Goal: Task Accomplishment & Management: Manage account settings

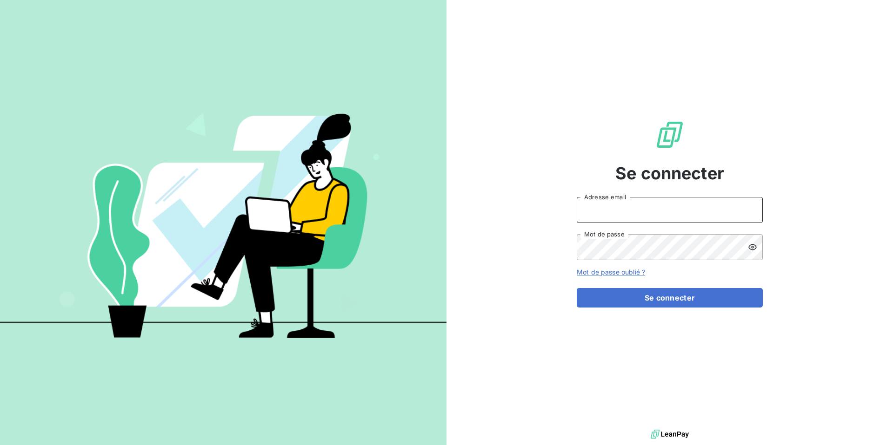
click at [558, 210] on input "Adresse email" at bounding box center [670, 210] width 186 height 26
type input "admin@ece"
click at [558, 288] on button "Se connecter" at bounding box center [670, 298] width 186 height 20
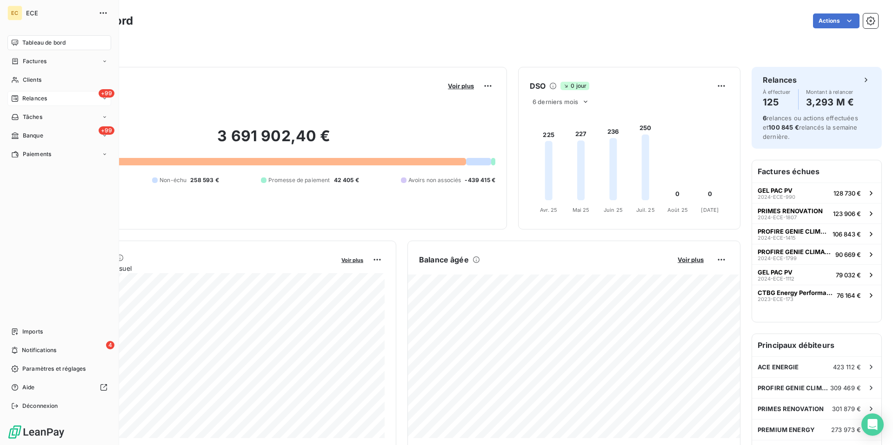
click at [33, 97] on span "Relances" at bounding box center [34, 98] width 25 height 8
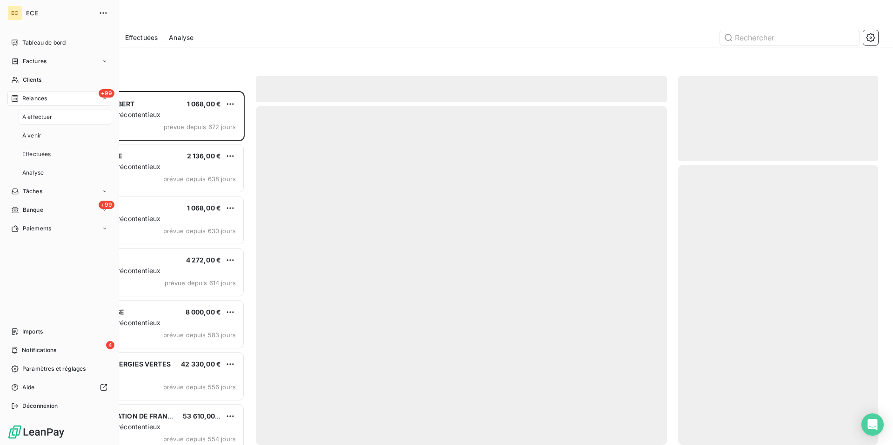
scroll to position [354, 200]
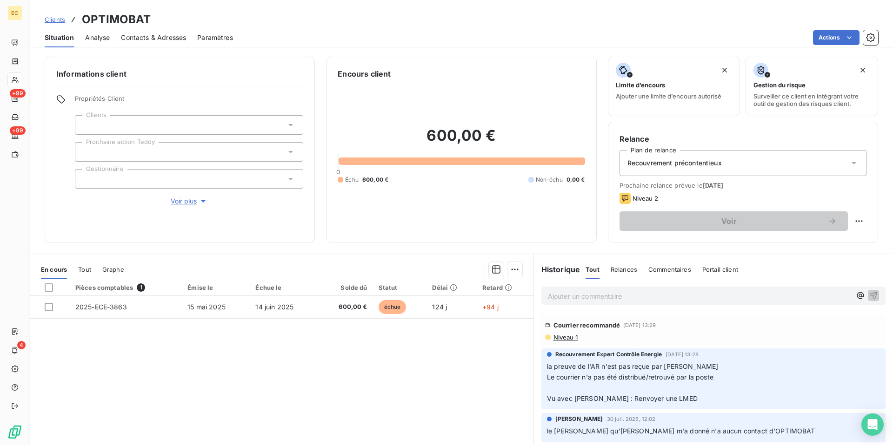
click at [570, 336] on span "Niveau 1" at bounding box center [564, 337] width 25 height 7
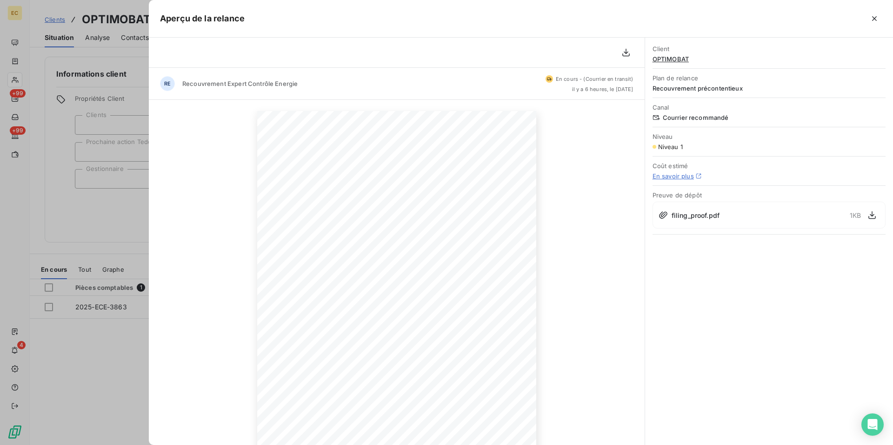
click at [729, 88] on span "Recouvrement précontentieux" at bounding box center [768, 88] width 233 height 7
click at [872, 20] on icon "button" at bounding box center [874, 18] width 5 height 5
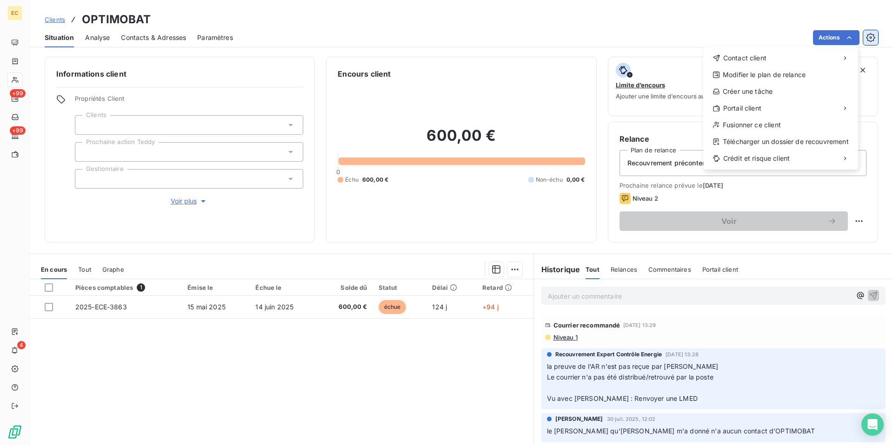
click at [870, 38] on html "EC +99 +99 4 Clients OPTIMOBAT Situation Analyse Contacts & Adresses Paramètres…" at bounding box center [446, 222] width 893 height 445
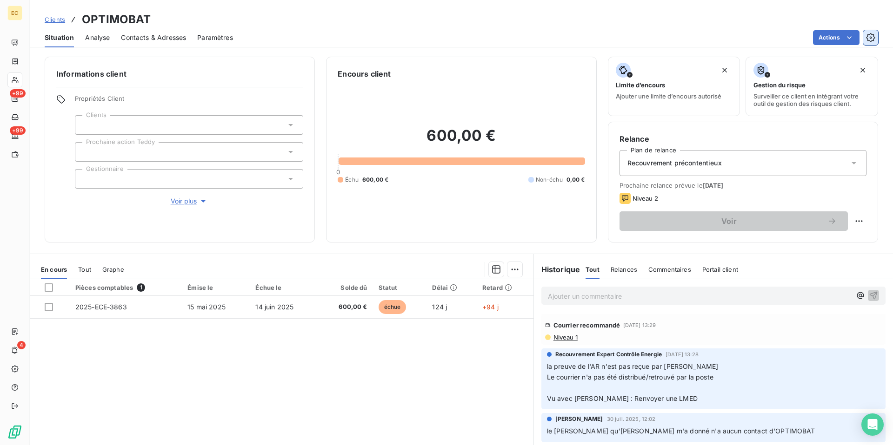
click at [870, 38] on icon "button" at bounding box center [871, 37] width 2 height 2
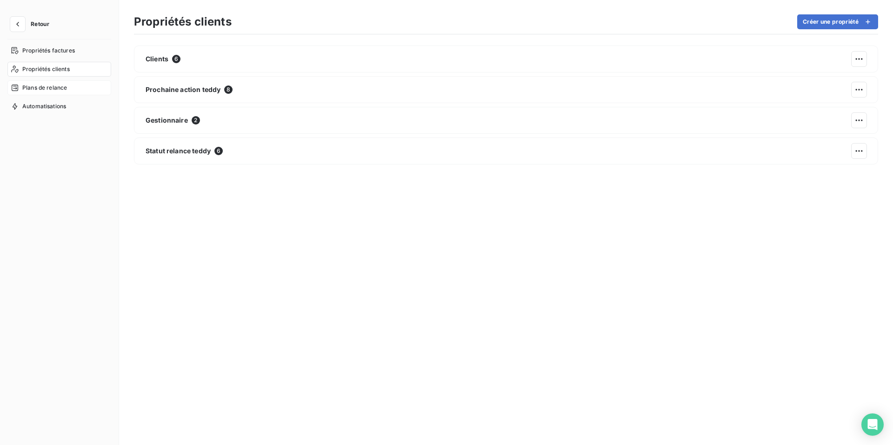
click at [57, 89] on span "Plans de relance" at bounding box center [44, 88] width 45 height 8
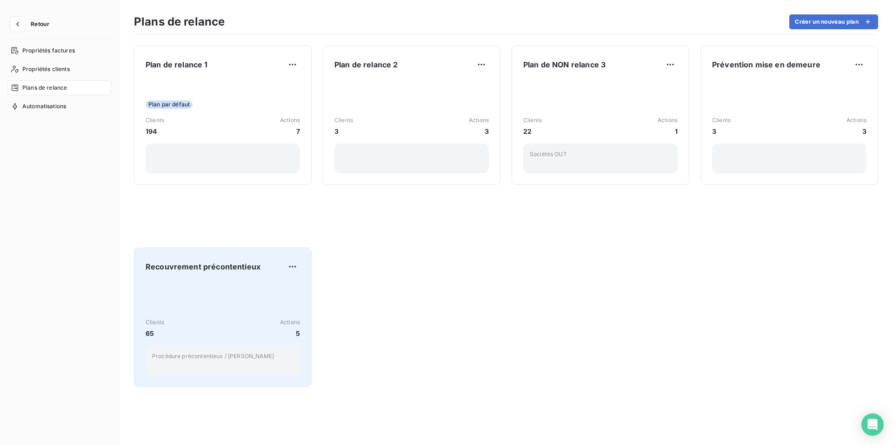
click at [237, 311] on div "Clients 65 Actions 5 Procédure précontentieux / Teddy" at bounding box center [223, 329] width 154 height 94
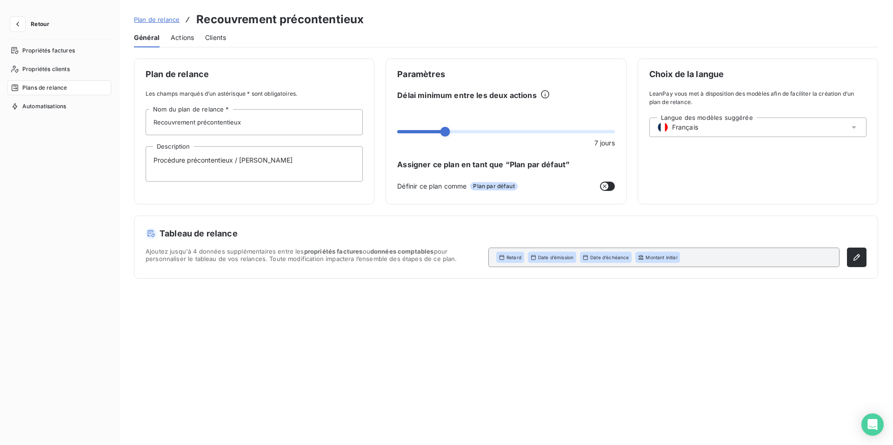
click at [187, 33] on span "Actions" at bounding box center [182, 37] width 23 height 9
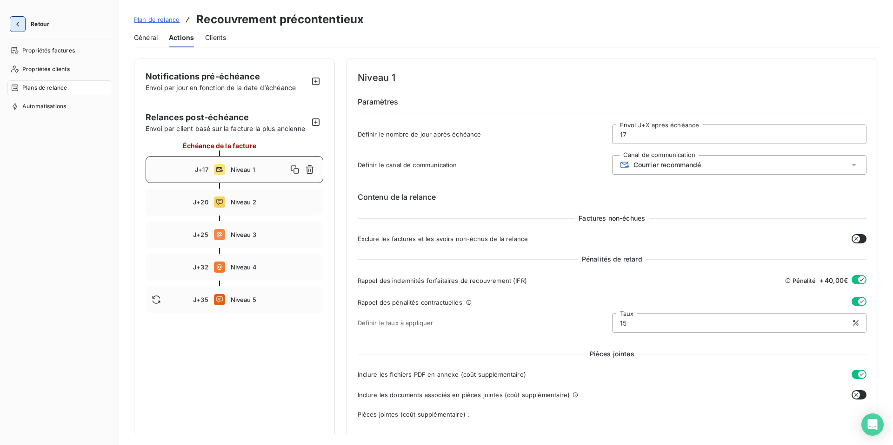
click at [21, 23] on icon "button" at bounding box center [17, 24] width 9 height 9
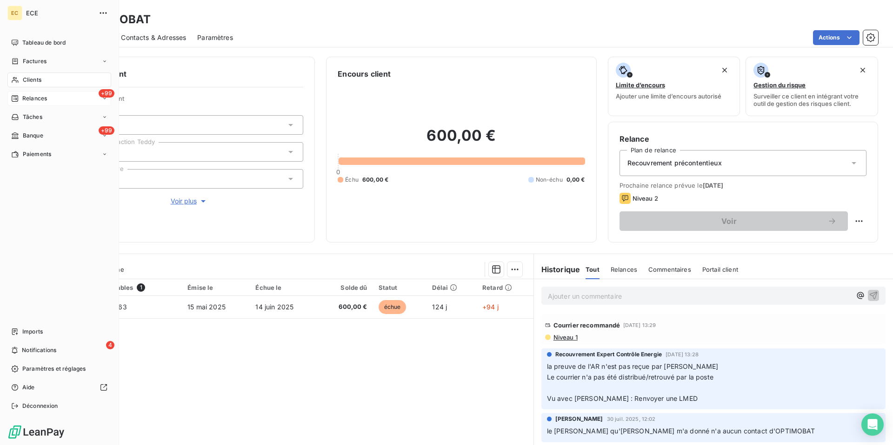
click at [42, 105] on div "+99 Relances" at bounding box center [59, 98] width 104 height 15
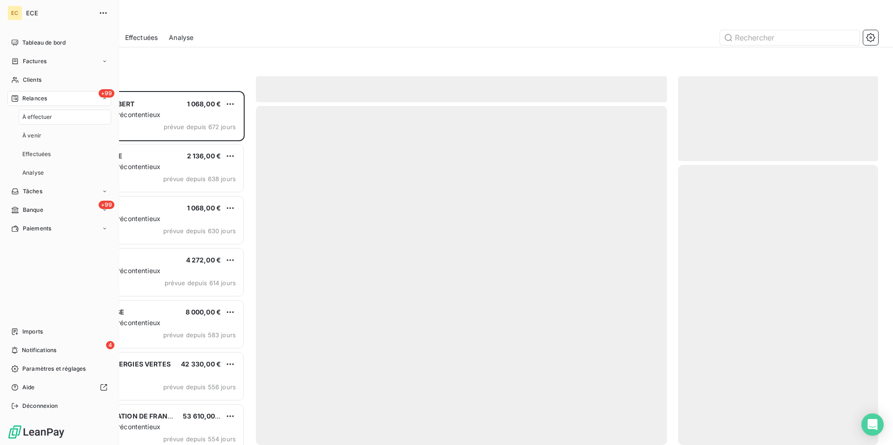
scroll to position [354, 200]
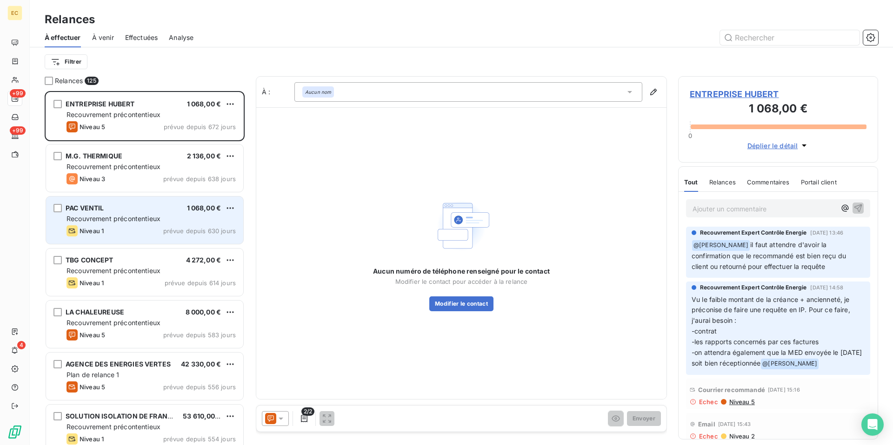
click at [143, 226] on div "Niveau 1 prévue depuis 630 jours" at bounding box center [150, 231] width 169 height 11
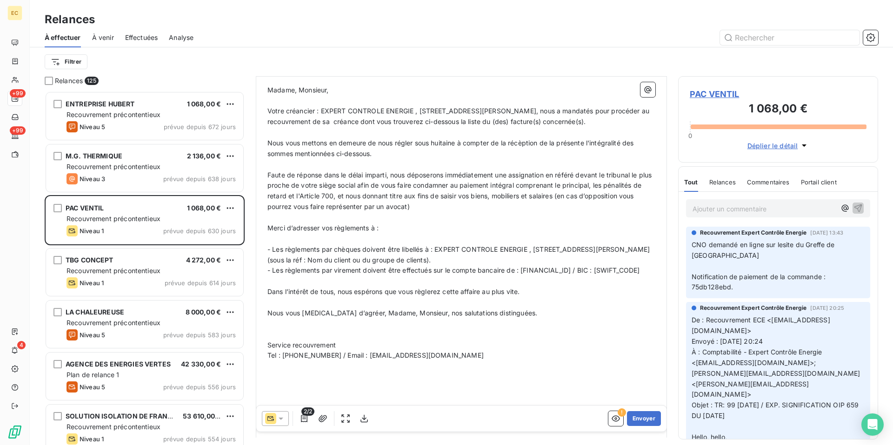
scroll to position [277, 0]
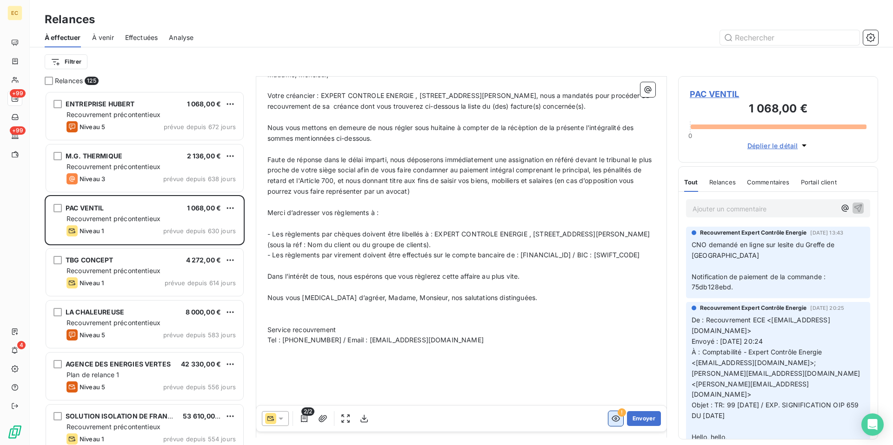
click at [614, 421] on icon "button" at bounding box center [615, 419] width 8 height 6
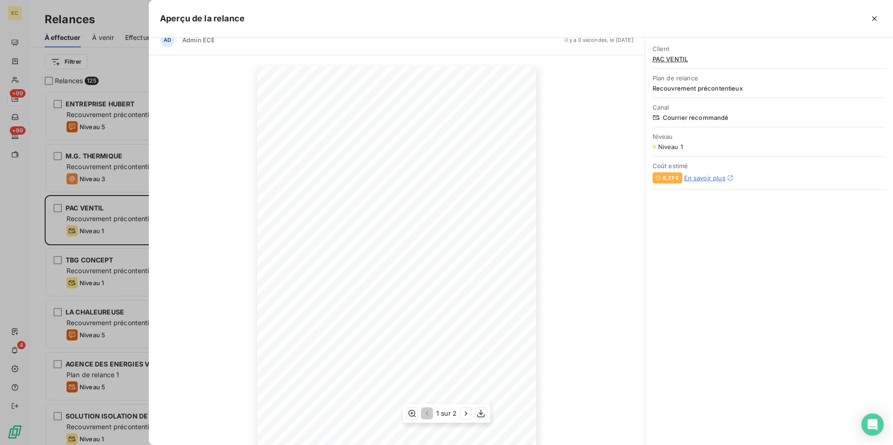
scroll to position [0, 0]
click at [875, 20] on icon "button" at bounding box center [874, 18] width 9 height 9
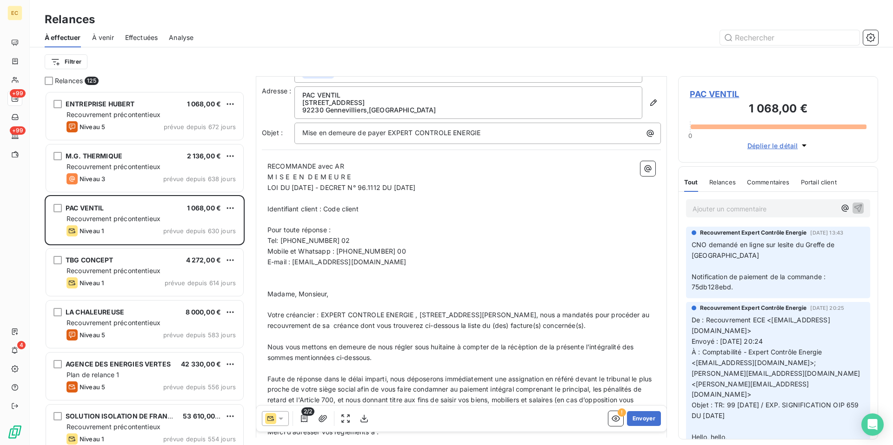
scroll to position [62, 0]
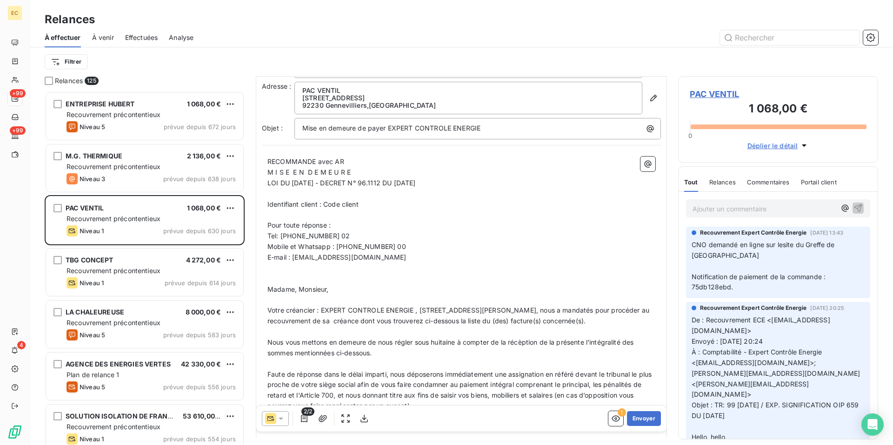
click at [142, 38] on span "Effectuées" at bounding box center [141, 37] width 33 height 9
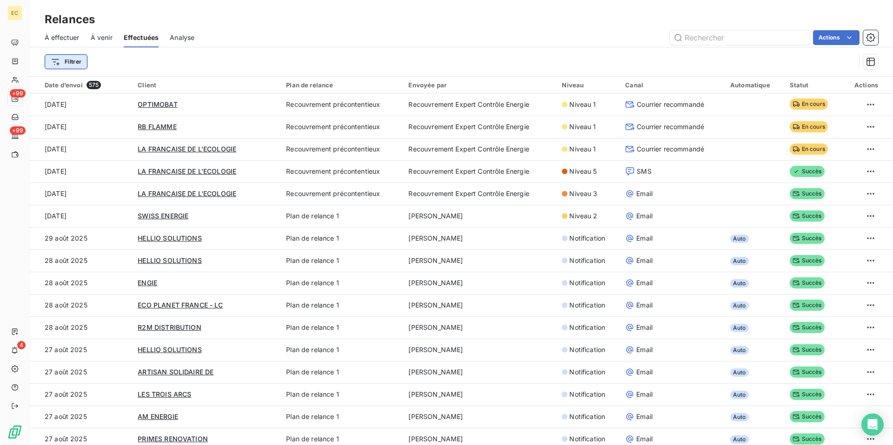
click at [58, 61] on html "EC +99 +99 4 Relances À effectuer À venir Effectuées Analyse Actions Filtrer Da…" at bounding box center [446, 222] width 893 height 445
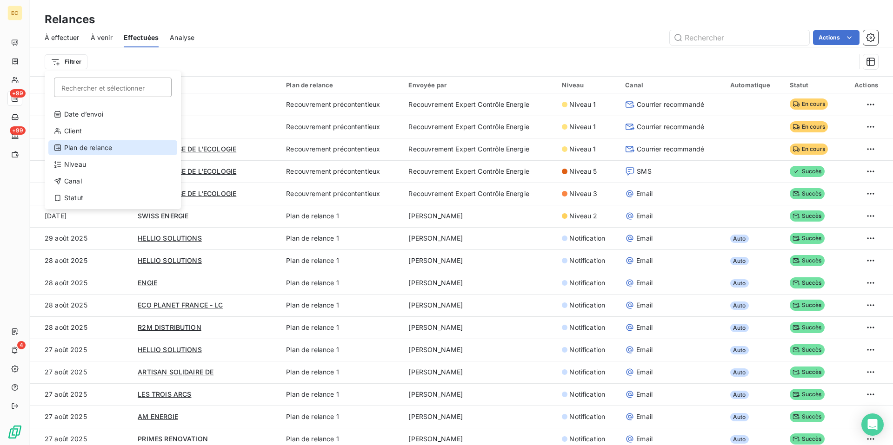
click at [84, 150] on div "Plan de relance" at bounding box center [112, 147] width 129 height 15
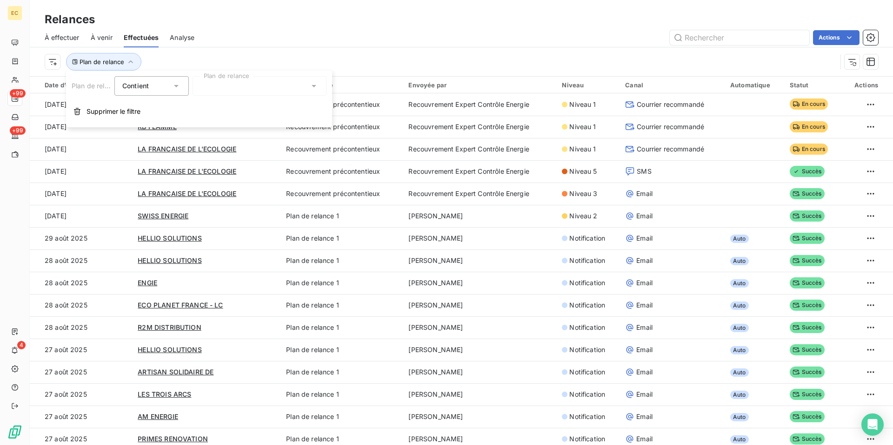
click at [230, 90] on div at bounding box center [260, 86] width 134 height 20
click at [270, 47] on div "À effectuer À venir Effectuées Analyse Actions" at bounding box center [461, 38] width 863 height 20
click at [55, 61] on html "EC +99 +99 4 Relances À effectuer À venir Effectuées Analyse Actions Plan de re…" at bounding box center [446, 222] width 893 height 445
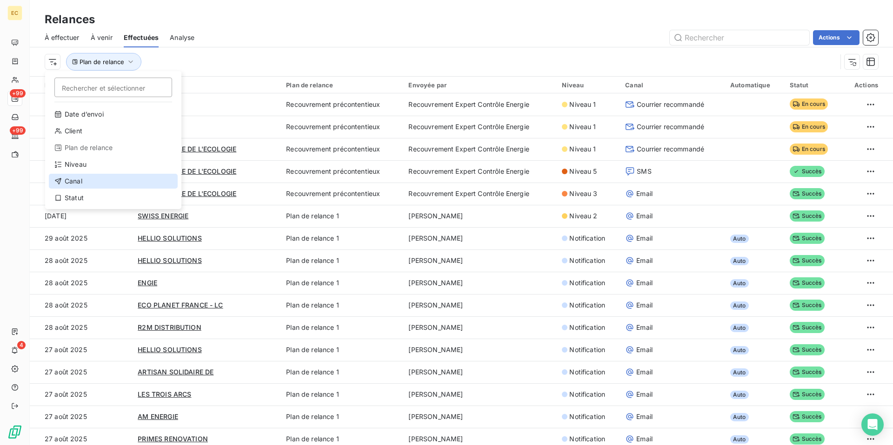
click at [91, 182] on div "Canal" at bounding box center [113, 181] width 129 height 15
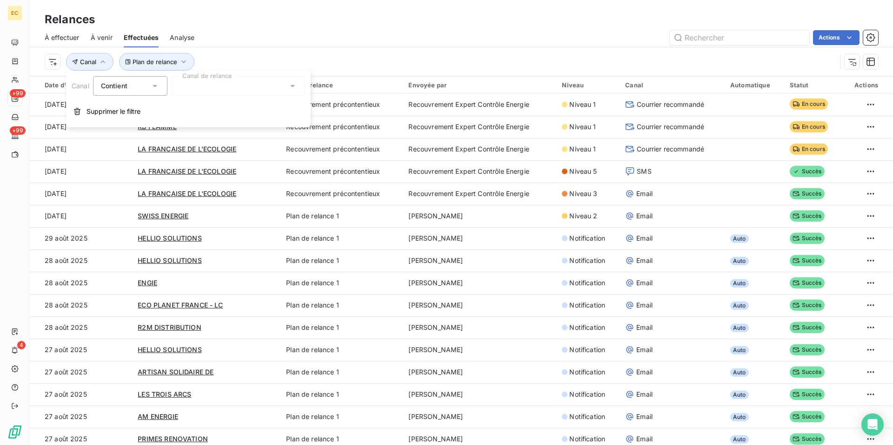
click at [202, 89] on div at bounding box center [238, 86] width 134 height 20
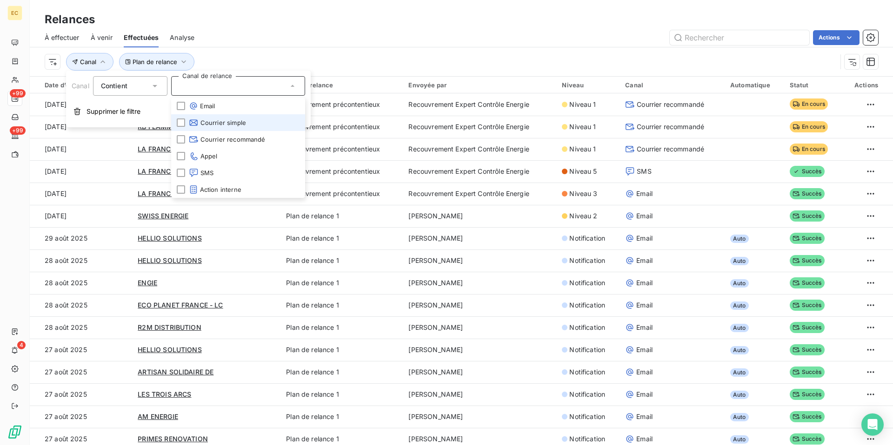
click at [214, 128] on li "Courrier simple" at bounding box center [238, 122] width 134 height 17
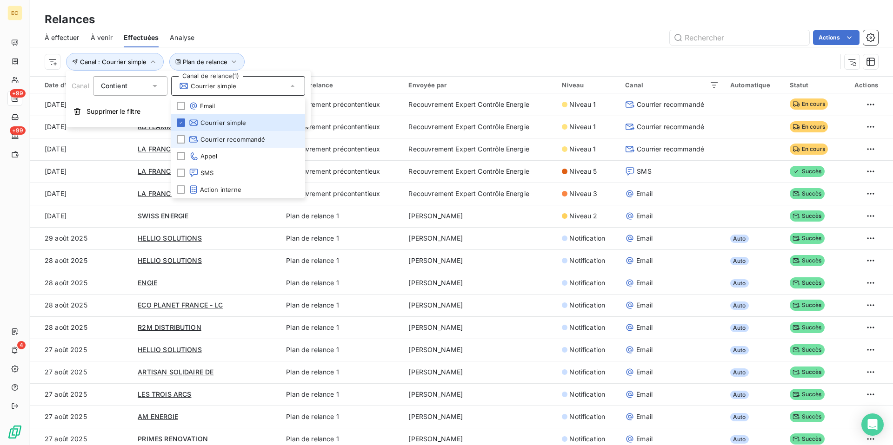
click at [214, 137] on span "Courrier recommandé" at bounding box center [227, 139] width 77 height 9
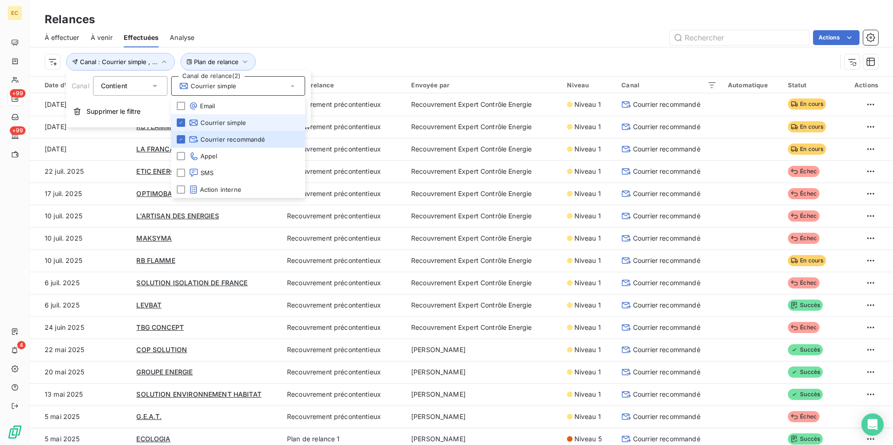
click at [222, 119] on span "Courrier simple" at bounding box center [217, 122] width 57 height 9
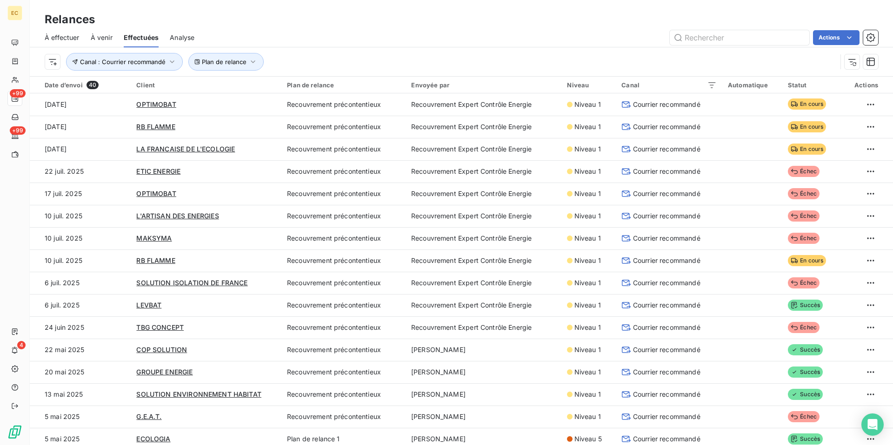
click at [312, 49] on div "Plan de relance Canal : Courrier recommandé" at bounding box center [461, 61] width 833 height 29
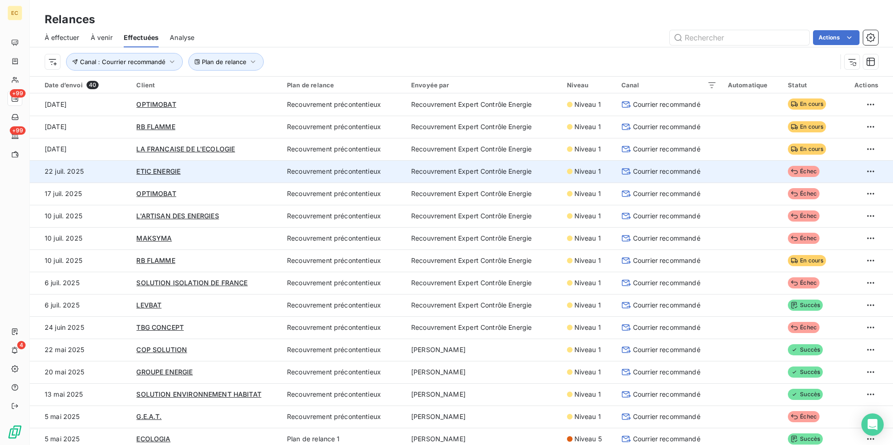
click at [530, 174] on td "Recouvrement Expert Contrôle Energie" at bounding box center [483, 171] width 156 height 22
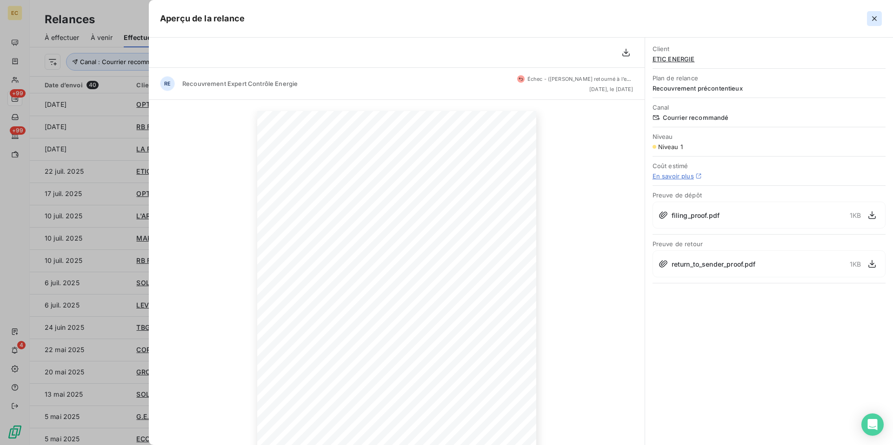
click at [872, 24] on button "button" at bounding box center [874, 18] width 15 height 15
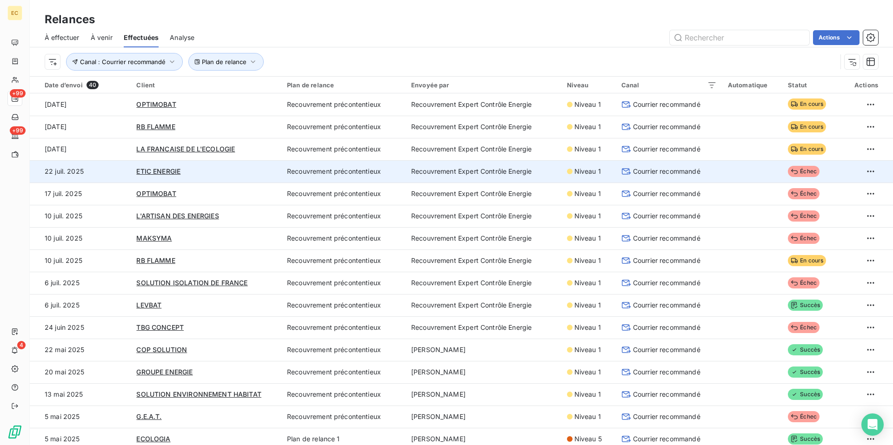
click at [498, 166] on td "Recouvrement Expert Contrôle Energie" at bounding box center [483, 171] width 156 height 22
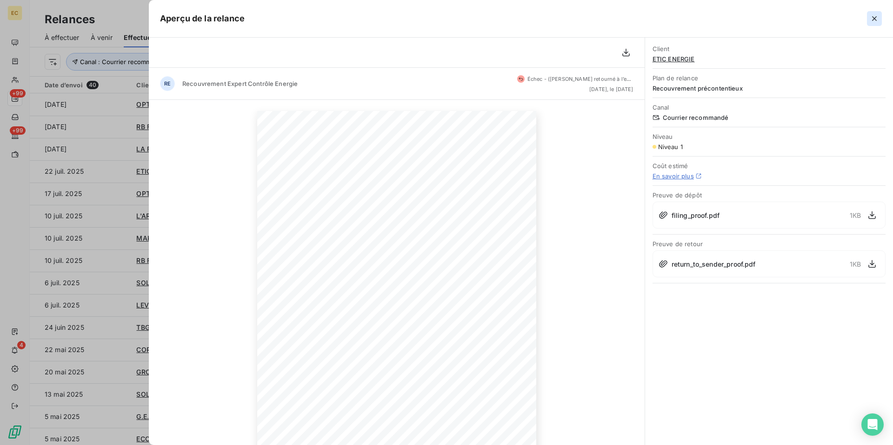
click at [873, 17] on icon "button" at bounding box center [874, 18] width 5 height 5
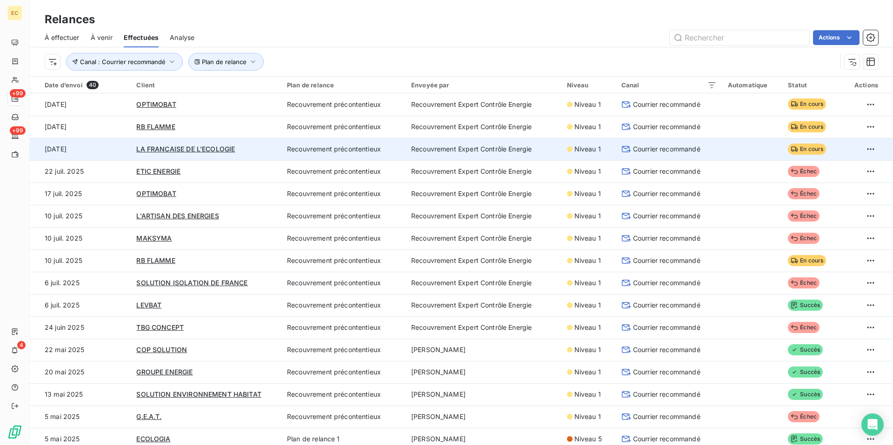
click at [254, 151] on div "LA FRANCAISE DE L'ECOLOGIE" at bounding box center [206, 149] width 140 height 9
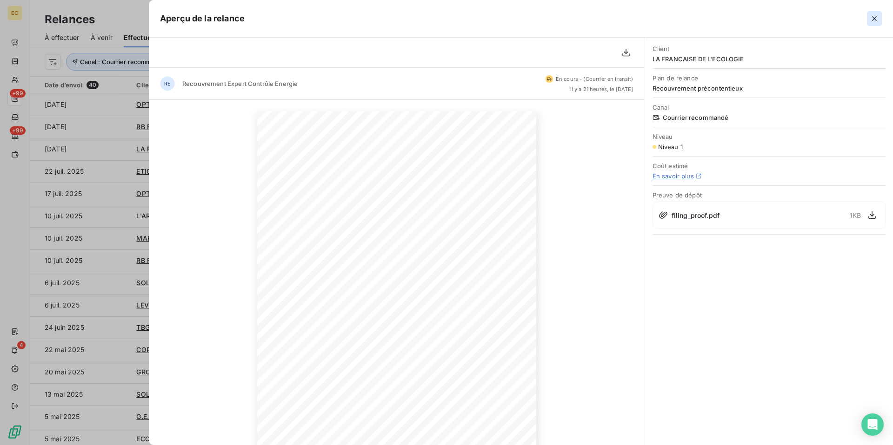
click at [877, 17] on icon "button" at bounding box center [874, 18] width 9 height 9
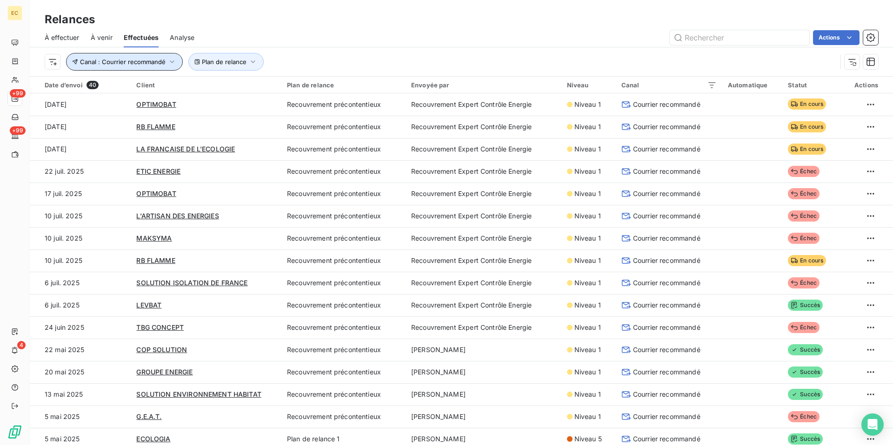
click at [140, 62] on span "Canal : Courrier recommandé" at bounding box center [123, 61] width 86 height 7
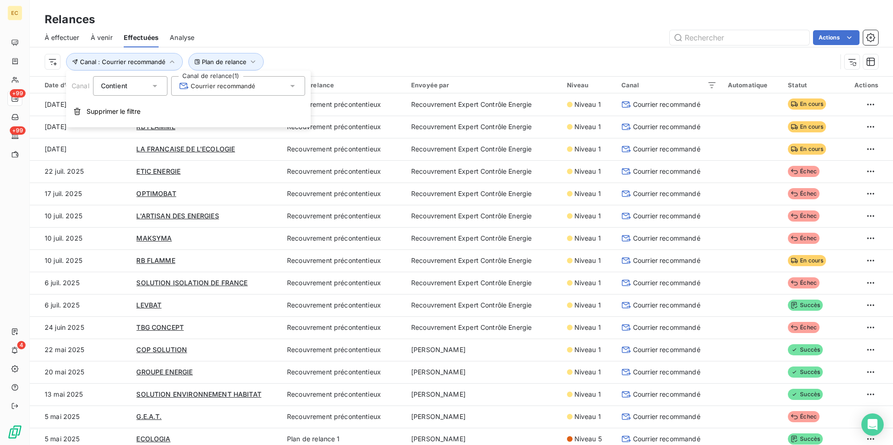
click at [230, 99] on div "Canal Contient is Canal de relance (1) Courrier recommandé Supprimer le filtre" at bounding box center [188, 99] width 245 height 57
click at [227, 87] on span "Courrier recommandé" at bounding box center [217, 85] width 77 height 9
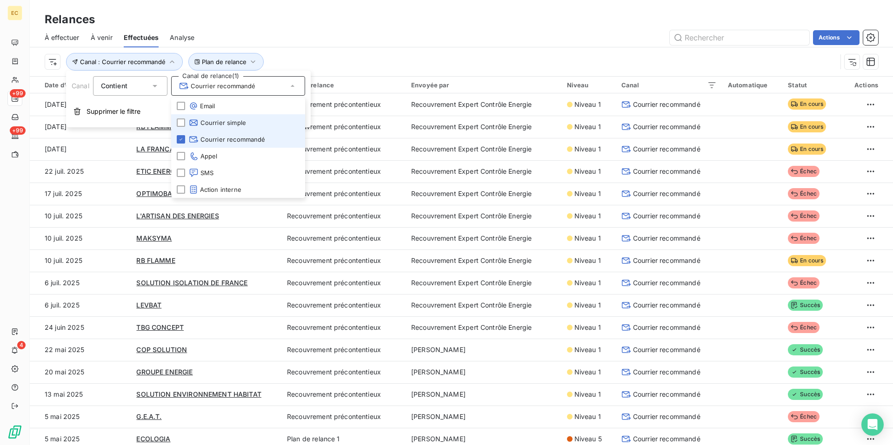
click at [233, 123] on span "Courrier simple" at bounding box center [217, 122] width 57 height 9
click at [230, 136] on span "Courrier recommandé" at bounding box center [227, 139] width 77 height 9
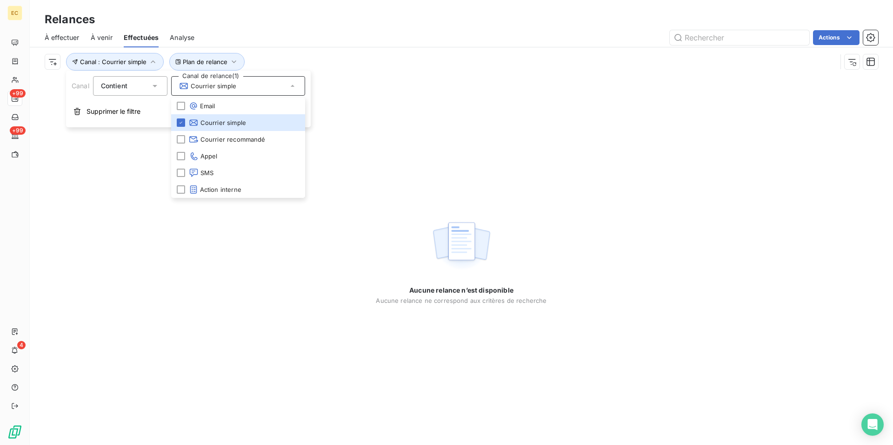
click at [303, 50] on div "Plan de relance Canal : Courrier simple" at bounding box center [461, 61] width 833 height 29
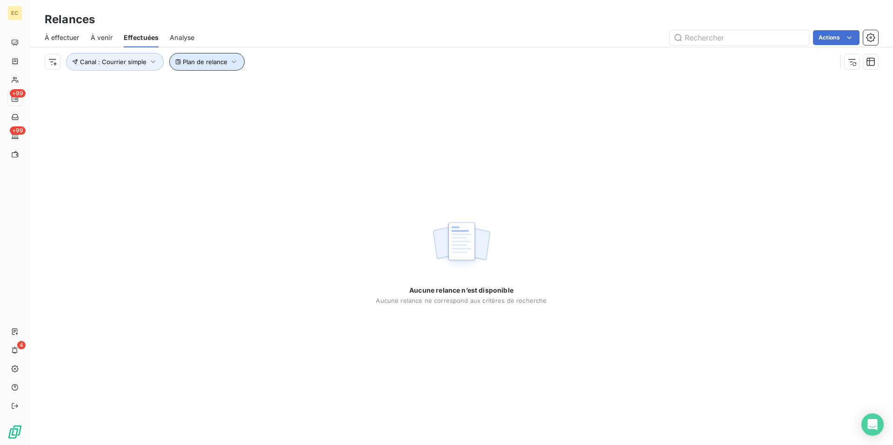
click at [202, 64] on span "Plan de relance" at bounding box center [205, 61] width 45 height 7
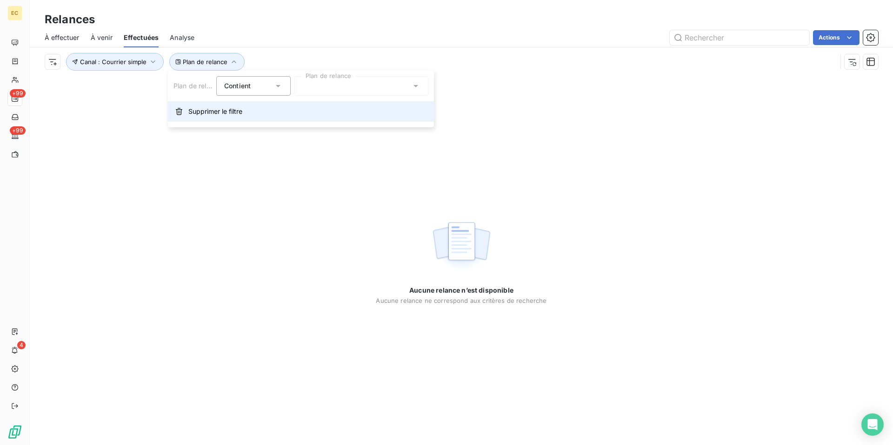
click at [211, 120] on button "Supprimer le filtre" at bounding box center [301, 111] width 266 height 20
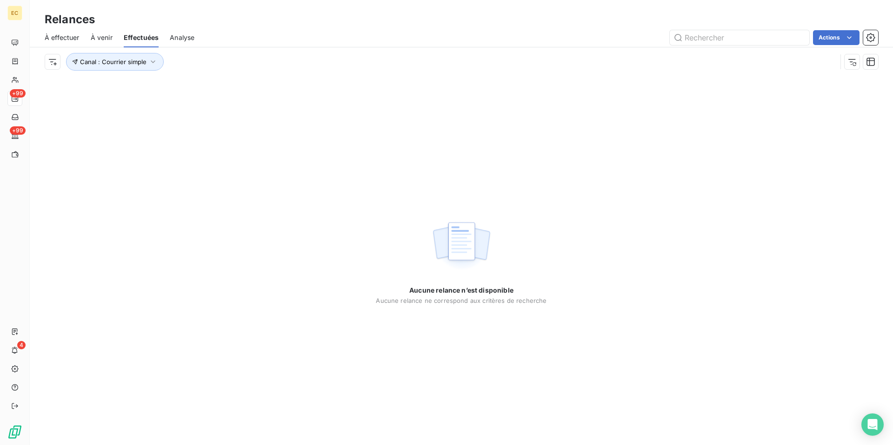
click at [273, 79] on div "Aucune relance n’est disponible Aucune relance ne correspond aux critères de re…" at bounding box center [461, 260] width 863 height 369
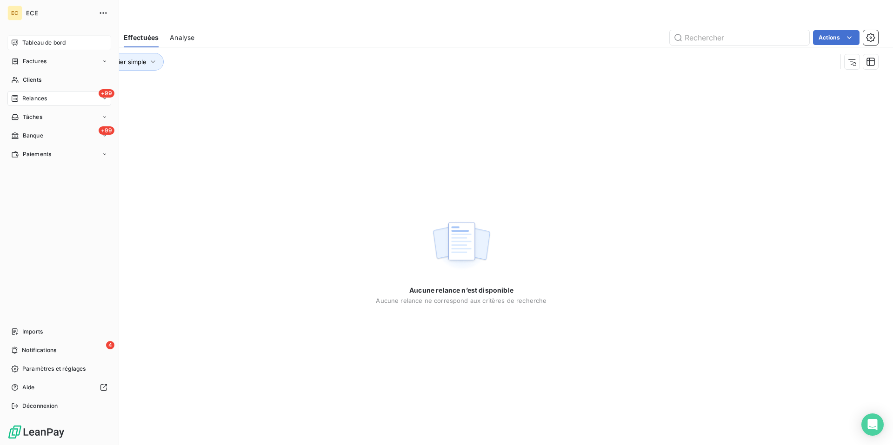
click at [30, 42] on span "Tableau de bord" at bounding box center [43, 43] width 43 height 8
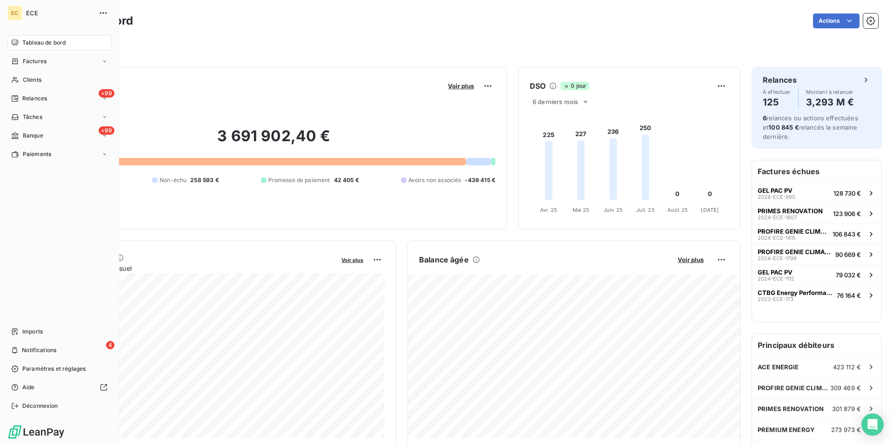
click at [36, 70] on nav "Tableau de bord Factures Clients +99 Relances Tâches +99 Banque Paiements" at bounding box center [59, 98] width 104 height 126
click at [36, 83] on span "Clients" at bounding box center [32, 80] width 19 height 8
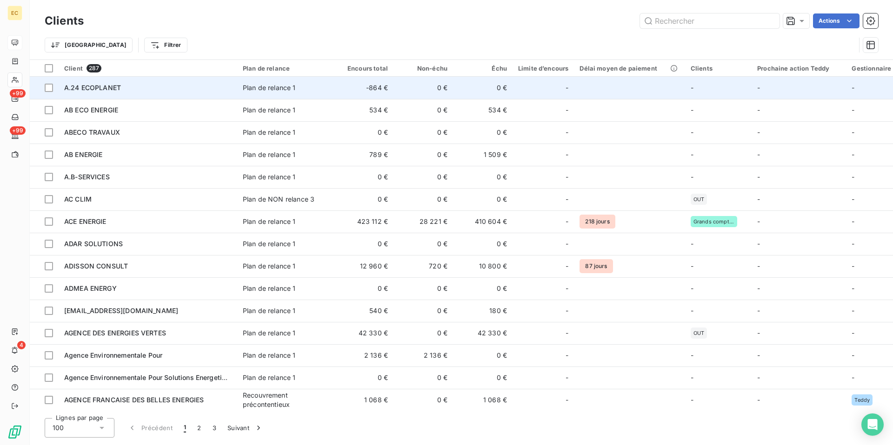
click at [188, 95] on td "A.24 ECOPLANET" at bounding box center [148, 88] width 179 height 22
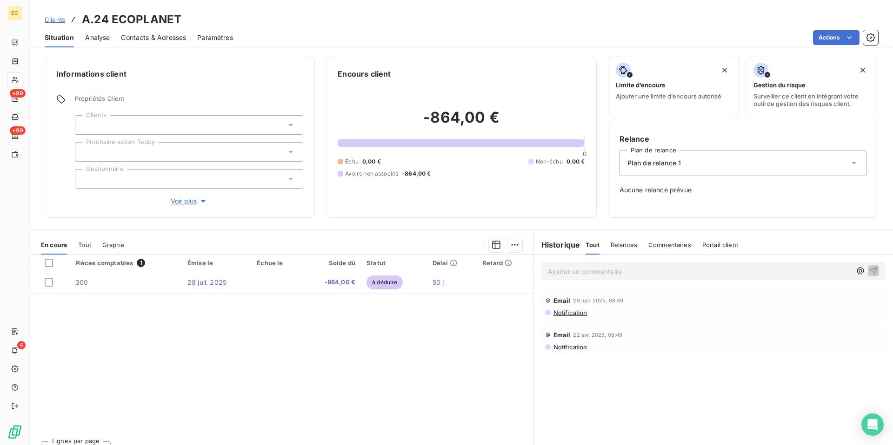
click at [574, 313] on span "Notification" at bounding box center [569, 312] width 35 height 7
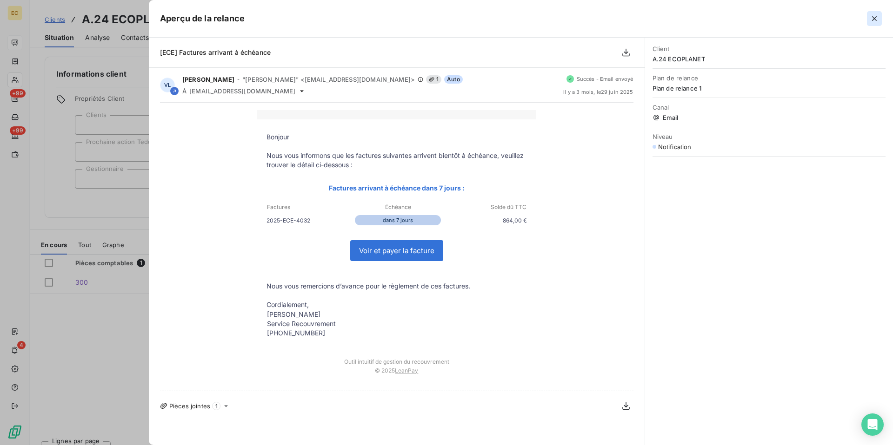
click at [871, 20] on icon "button" at bounding box center [874, 18] width 9 height 9
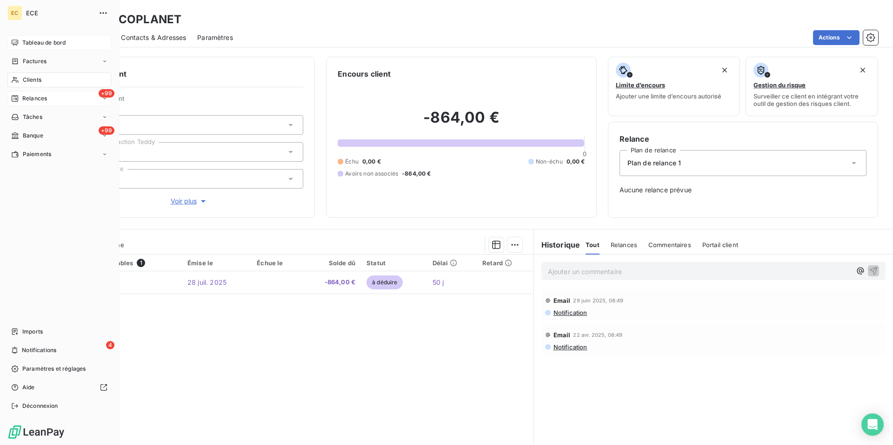
click at [37, 101] on span "Relances" at bounding box center [34, 98] width 25 height 8
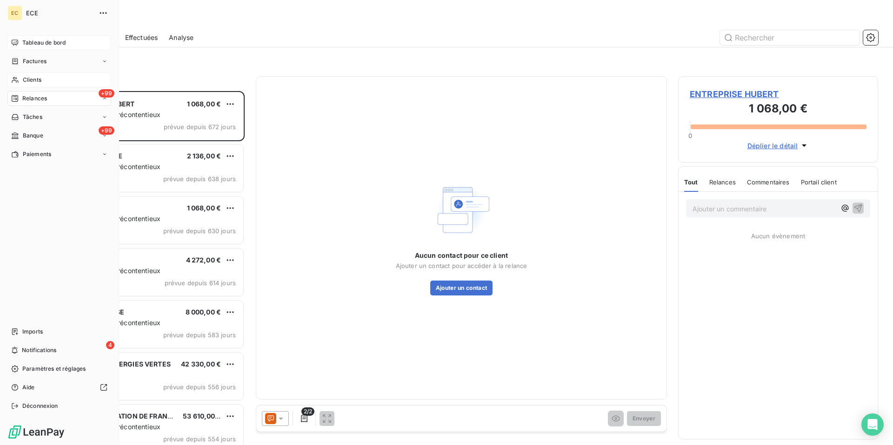
scroll to position [354, 200]
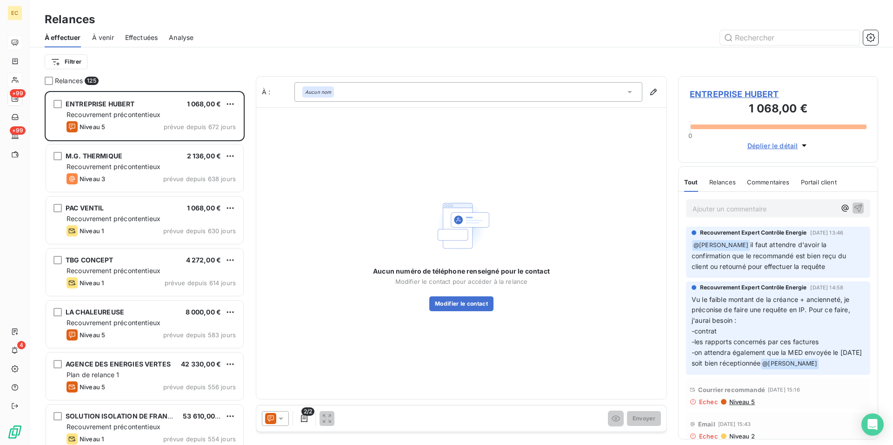
click at [139, 44] on div "Effectuées" at bounding box center [141, 38] width 33 height 20
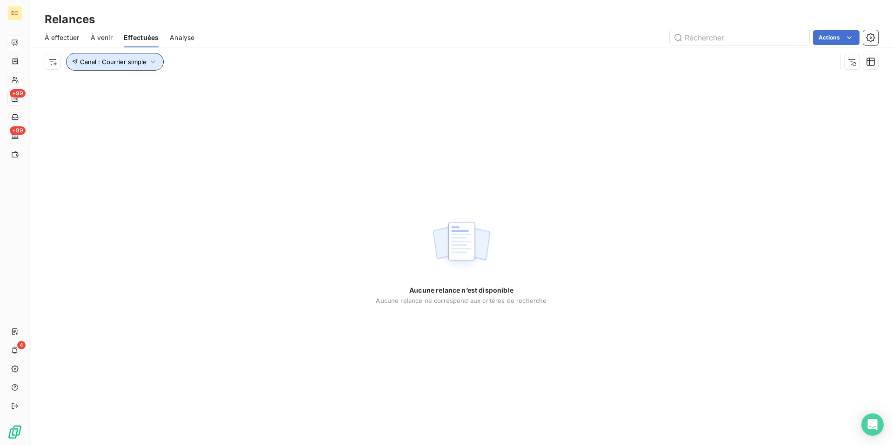
click at [140, 64] on span "Canal : Courrier simple" at bounding box center [113, 61] width 66 height 7
click at [213, 92] on div "Courrier simple" at bounding box center [238, 86] width 134 height 20
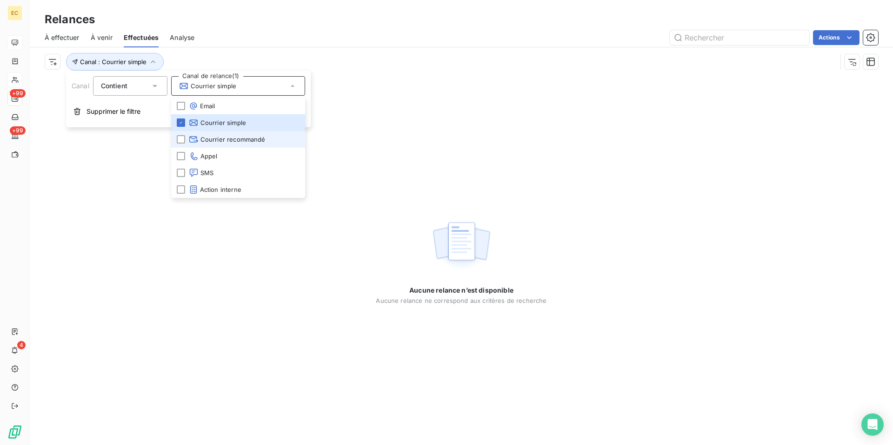
click at [214, 139] on span "Courrier recommandé" at bounding box center [227, 139] width 77 height 9
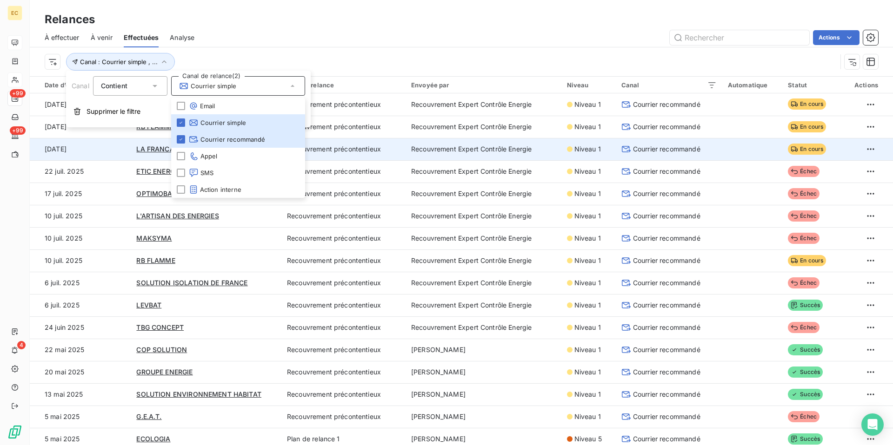
click at [376, 146] on td "Recouvrement précontentieux" at bounding box center [343, 149] width 124 height 22
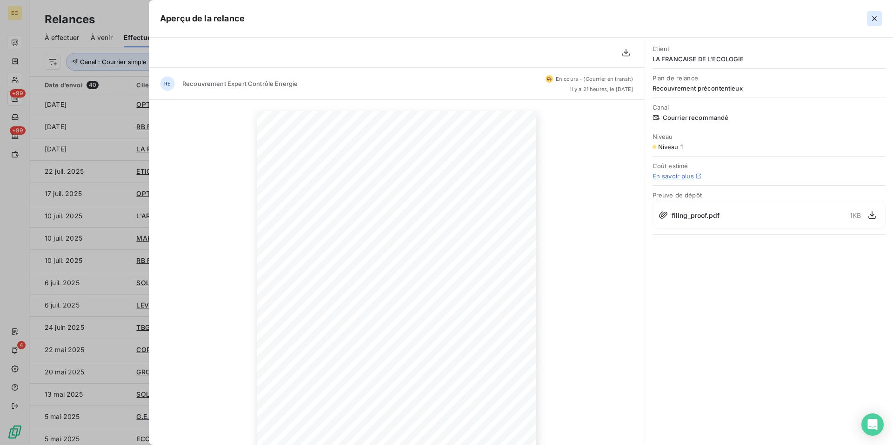
click at [879, 23] on button "button" at bounding box center [874, 18] width 15 height 15
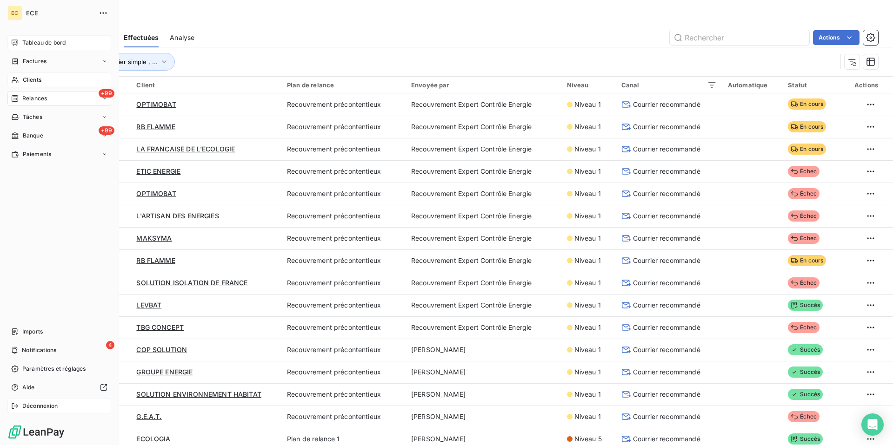
click at [35, 405] on span "Déconnexion" at bounding box center [40, 406] width 36 height 8
